Goal: Book appointment/travel/reservation

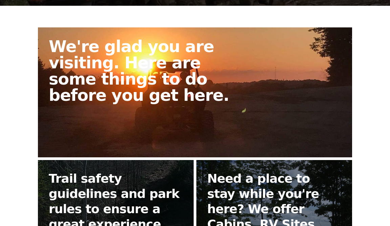
scroll to position [162, 0]
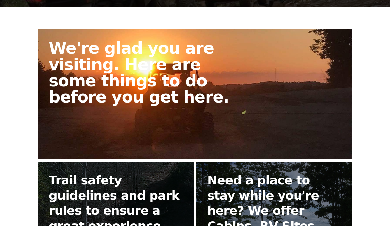
click at [140, 83] on h2 "We're glad you are visiting. Here are some things to do before you get here." at bounding box center [146, 72] width 195 height 65
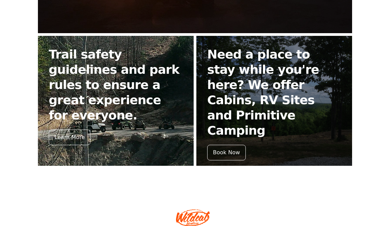
scroll to position [284, 0]
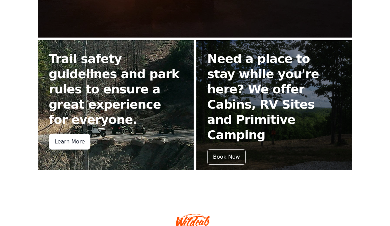
click at [73, 134] on div "Learn More" at bounding box center [70, 142] width 42 height 16
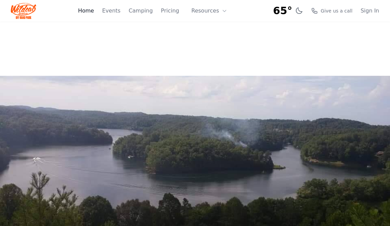
click at [94, 11] on link "Home" at bounding box center [86, 11] width 16 height 8
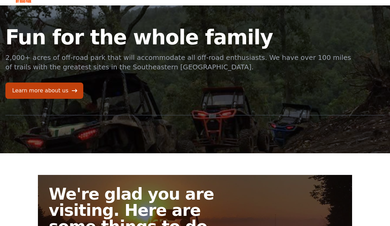
scroll to position [16, 0]
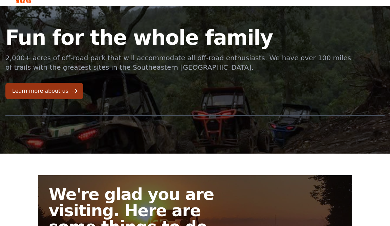
click at [63, 94] on link "Learn more about us" at bounding box center [44, 91] width 78 height 16
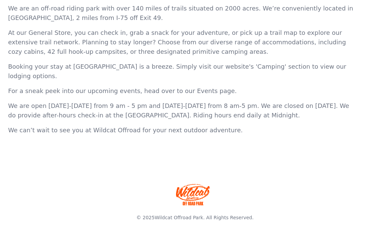
scroll to position [268, 0]
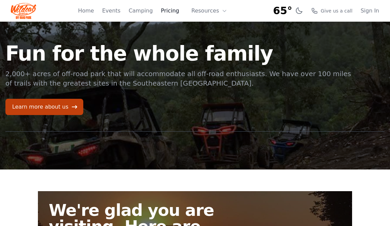
click at [174, 10] on link "Pricing" at bounding box center [170, 11] width 18 height 8
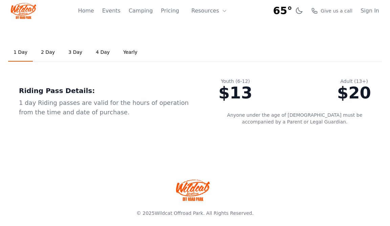
click at [49, 51] on link "2 Day" at bounding box center [48, 52] width 25 height 18
click at [204, 11] on button "Resources" at bounding box center [209, 11] width 44 height 14
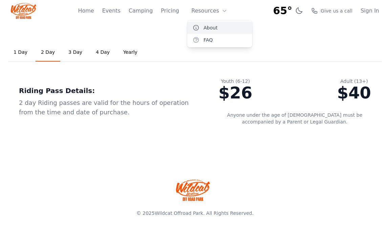
click at [206, 29] on link "About" at bounding box center [219, 28] width 65 height 12
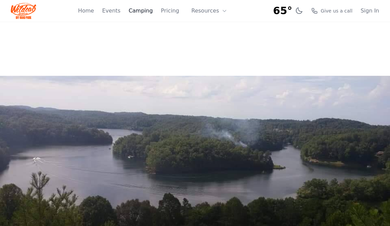
click at [141, 11] on link "Camping" at bounding box center [141, 11] width 24 height 8
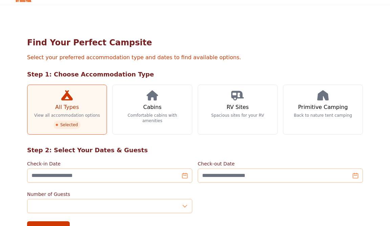
scroll to position [24, 0]
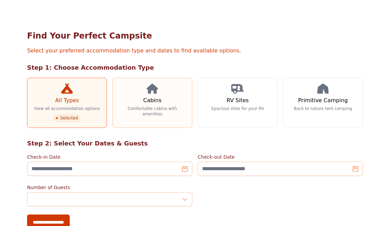
click at [151, 94] on link "Cabins Comfortable cabins with amenities" at bounding box center [152, 103] width 80 height 50
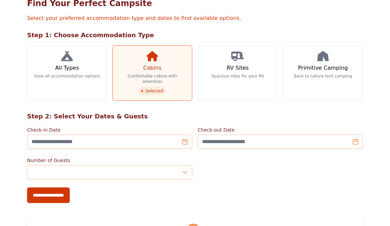
scroll to position [56, 0]
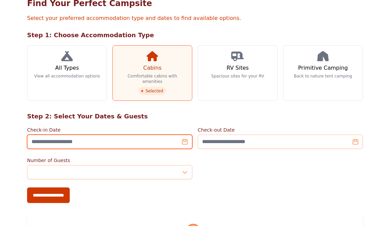
click at [188, 140] on input "Check-in Date" at bounding box center [109, 142] width 165 height 14
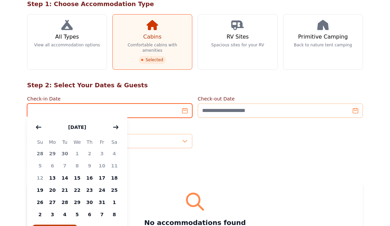
scroll to position [91, 0]
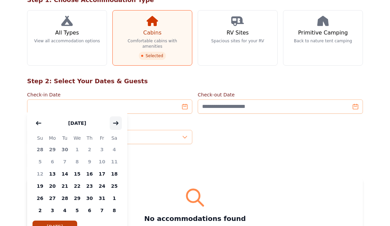
click at [116, 124] on icon "button" at bounding box center [115, 123] width 5 height 3
click at [51, 162] on span "3" at bounding box center [52, 162] width 13 height 12
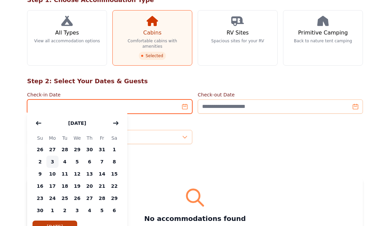
type input "**********"
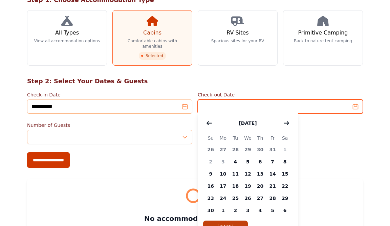
click at [233, 104] on input "Check-out Date" at bounding box center [280, 107] width 165 height 14
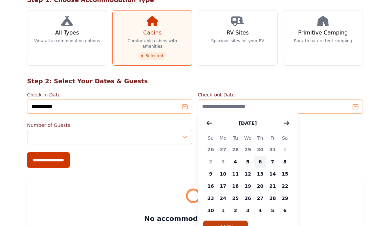
click at [260, 163] on span "6" at bounding box center [260, 162] width 13 height 12
type input "**********"
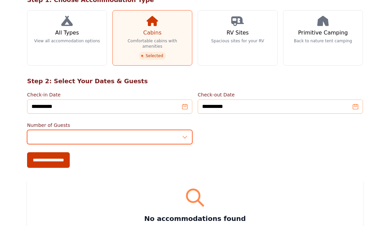
type input "*"
click at [185, 130] on input "*" at bounding box center [109, 137] width 165 height 14
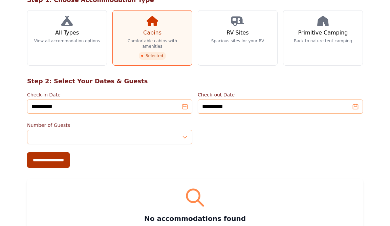
click at [66, 157] on input "**********" at bounding box center [48, 160] width 43 height 16
type input "**********"
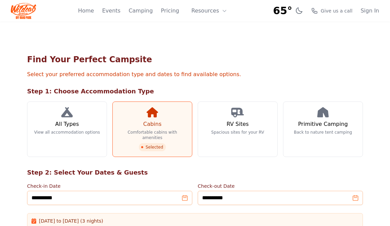
scroll to position [2, 0]
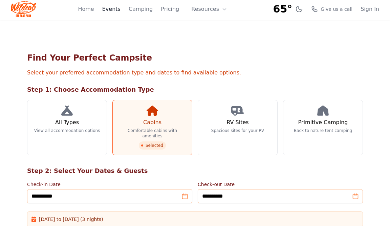
click at [115, 8] on link "Events" at bounding box center [111, 9] width 18 height 8
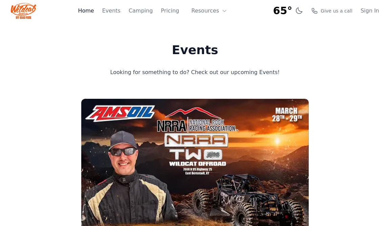
click at [94, 13] on link "Home" at bounding box center [86, 11] width 16 height 8
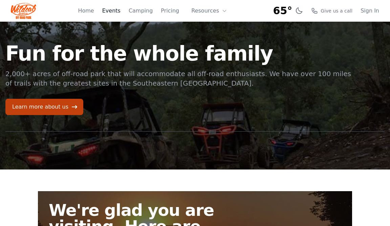
click at [114, 11] on link "Events" at bounding box center [111, 11] width 18 height 8
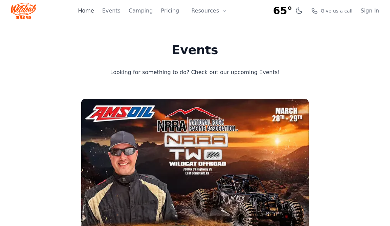
click at [92, 13] on link "Home" at bounding box center [86, 11] width 16 height 8
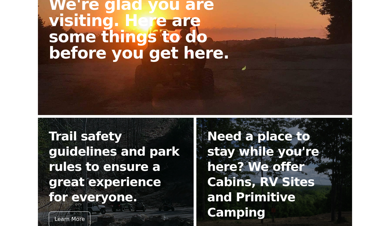
scroll to position [206, 0]
click at [195, 38] on h2 "We're glad you are visiting. Here are some things to do before you get here." at bounding box center [146, 28] width 195 height 65
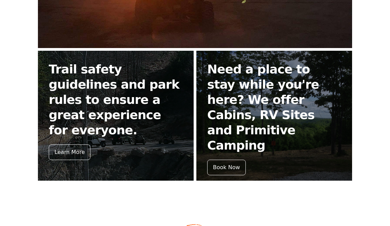
scroll to position [276, 0]
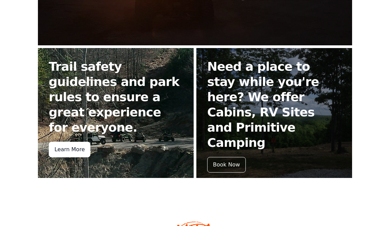
click at [66, 142] on div "Learn More" at bounding box center [70, 150] width 42 height 16
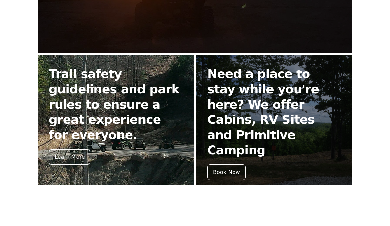
scroll to position [276, 0]
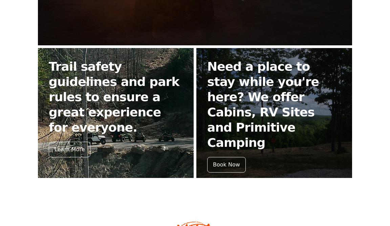
click at [93, 109] on h2 "Trail safety guidelines and park rules to ensure a great experience for everyon…" at bounding box center [116, 97] width 134 height 76
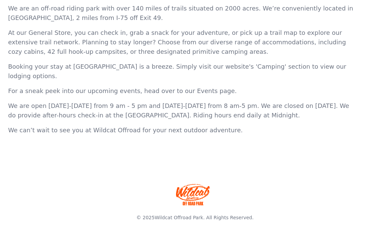
scroll to position [268, 0]
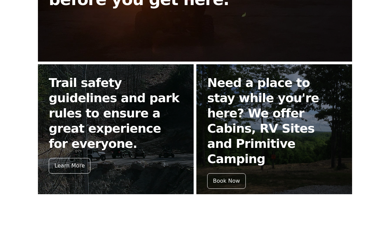
scroll to position [263, 0]
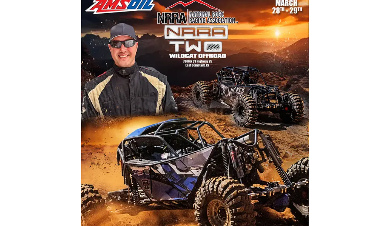
scroll to position [109, 0]
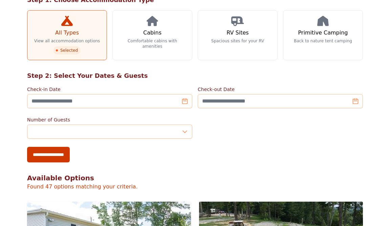
scroll to position [24, 0]
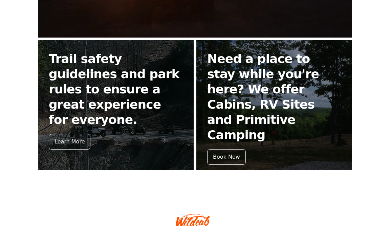
scroll to position [162, 0]
